Goal: Information Seeking & Learning: Learn about a topic

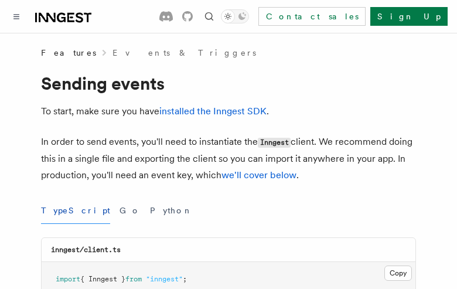
click at [61, 211] on button "TypeScript" at bounding box center [75, 211] width 69 height 26
click at [120, 211] on button "Go" at bounding box center [130, 211] width 21 height 26
